Goal: Information Seeking & Learning: Find specific fact

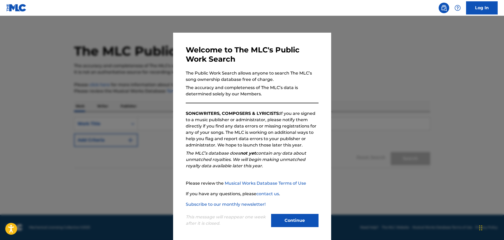
click at [282, 218] on button "Continue" at bounding box center [294, 220] width 47 height 13
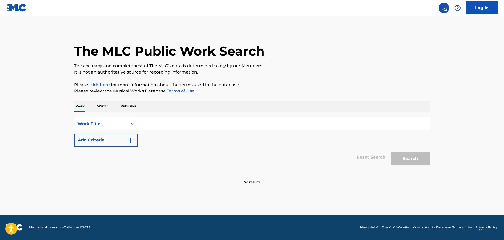
click at [133, 127] on div "Search Form" at bounding box center [132, 123] width 9 height 9
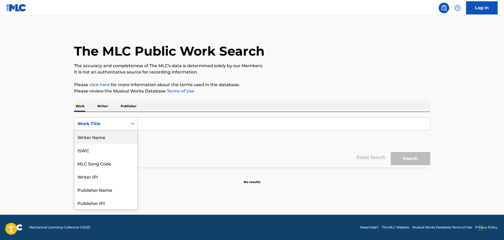
click at [113, 140] on div "Writer Name" at bounding box center [105, 136] width 63 height 13
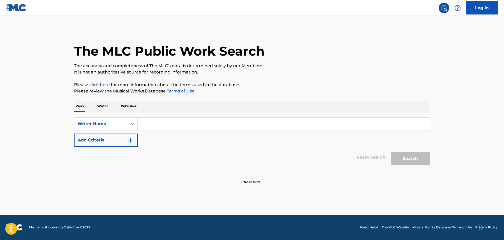
click at [157, 125] on input "Search Form" at bounding box center [284, 124] width 292 height 13
paste input "[PERSON_NAME]"
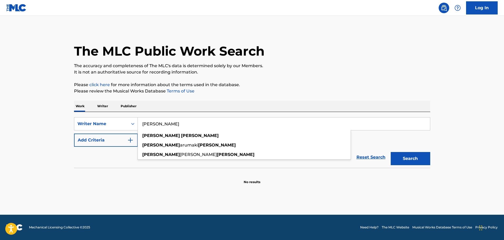
type input "[PERSON_NAME]"
click at [391, 152] on button "Search" at bounding box center [411, 158] width 40 height 13
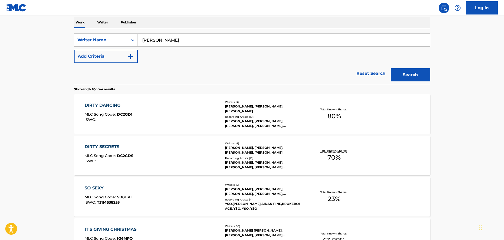
scroll to position [79, 0]
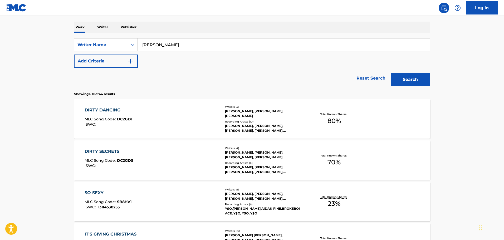
click at [242, 130] on div "[PERSON_NAME], [PERSON_NAME], [PERSON_NAME], [PERSON_NAME], [PERSON_NAME]" at bounding box center [265, 128] width 80 height 9
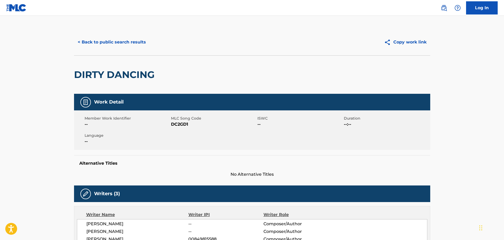
click at [102, 41] on button "< Back to public search results" at bounding box center [112, 42] width 76 height 13
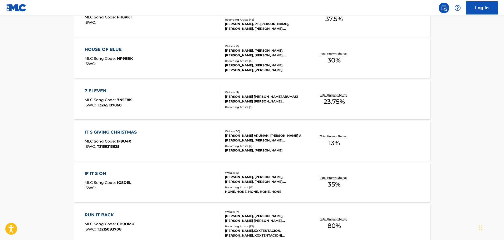
scroll to position [405, 0]
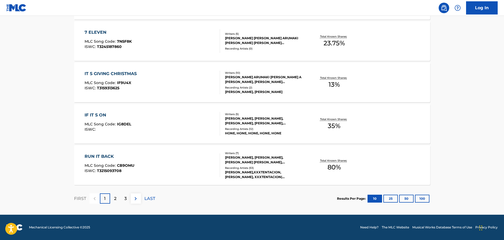
click at [249, 174] on div "[PERSON_NAME],XXXTENTACION, [PERSON_NAME], XXXTENTACION|[PERSON_NAME], [PERSON_…" at bounding box center [265, 174] width 80 height 9
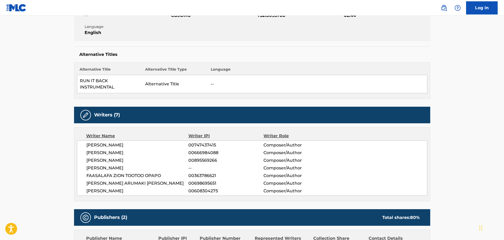
scroll to position [105, 0]
